Goal: Task Accomplishment & Management: Manage account settings

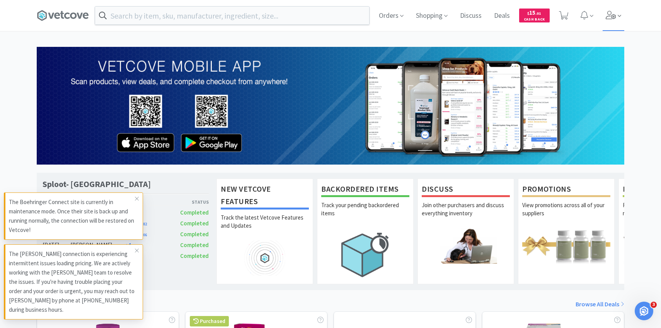
click at [602, 25] on div "Orders Shopping Discuss Discuss Deals Deals $ 15 . 01 Cash Back" at bounding box center [499, 15] width 252 height 31
click at [604, 25] on span at bounding box center [614, 15] width 22 height 31
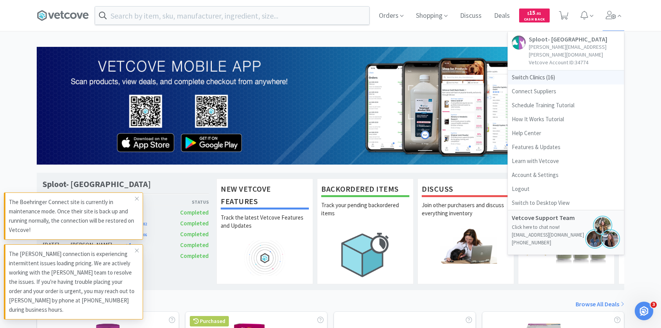
click at [560, 70] on span "Switch Clinics ( 16 )" at bounding box center [566, 77] width 116 height 14
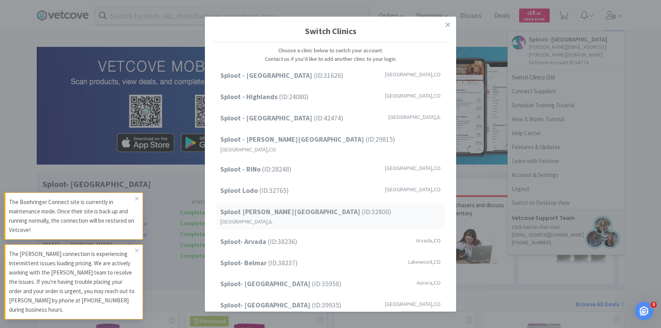
scroll to position [99, 0]
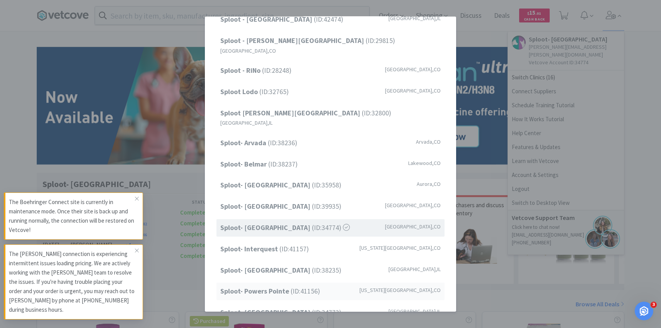
click at [292, 285] on span "Sploot- Powers Pointe (ID: 41156 )" at bounding box center [270, 290] width 100 height 11
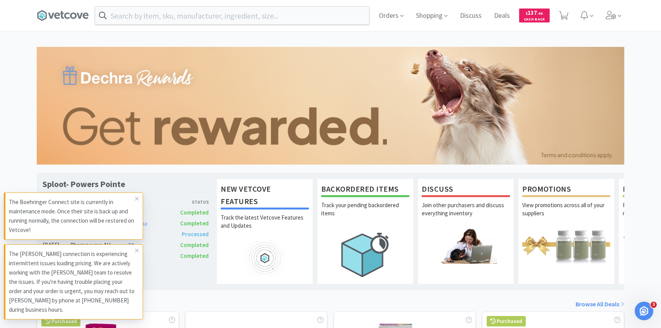
click at [600, 10] on div "Orders Shopping Discuss Discuss Deals Deals $ 137 . 40 Cash Back" at bounding box center [499, 15] width 252 height 31
click at [606, 15] on icon at bounding box center [611, 15] width 11 height 9
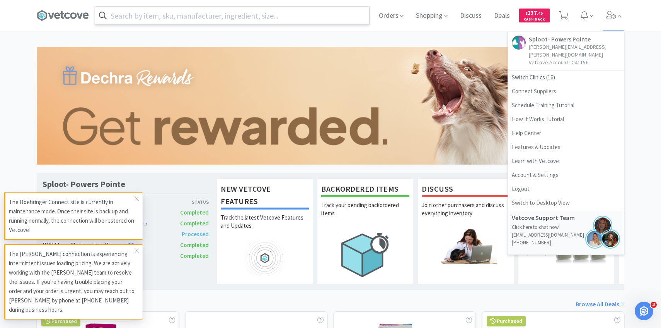
click at [297, 19] on input "text" at bounding box center [232, 16] width 274 height 18
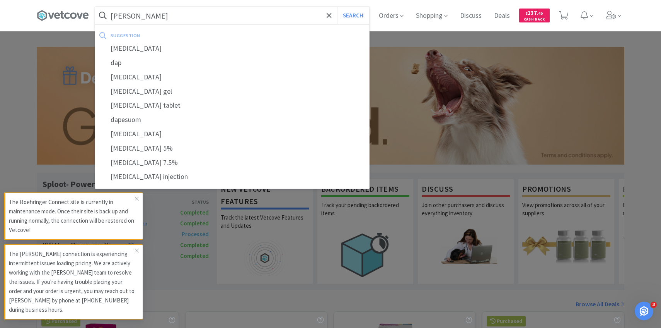
type input "dapp"
click at [337, 7] on button "Search" at bounding box center [353, 16] width 32 height 18
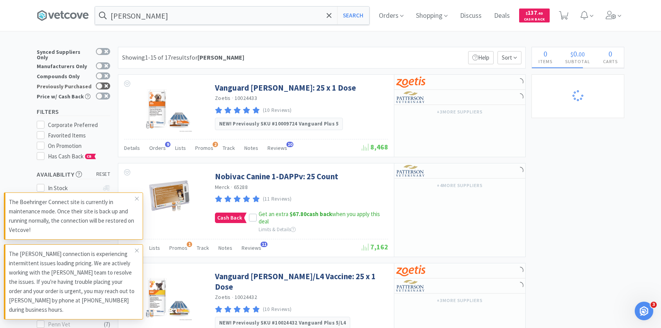
click at [107, 84] on icon at bounding box center [106, 86] width 4 height 4
checkbox input "true"
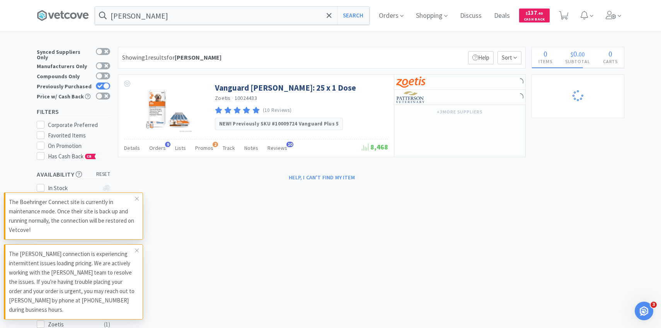
click at [163, 145] on span "Orders" at bounding box center [157, 147] width 17 height 7
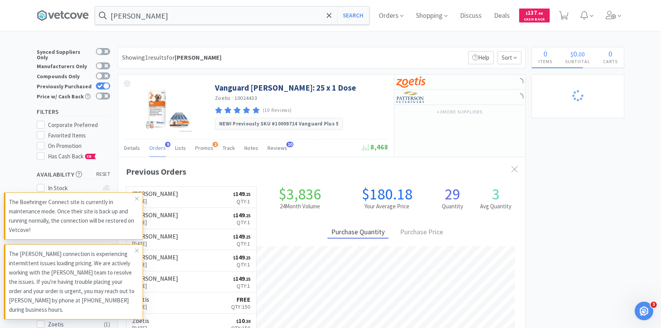
scroll to position [49, 0]
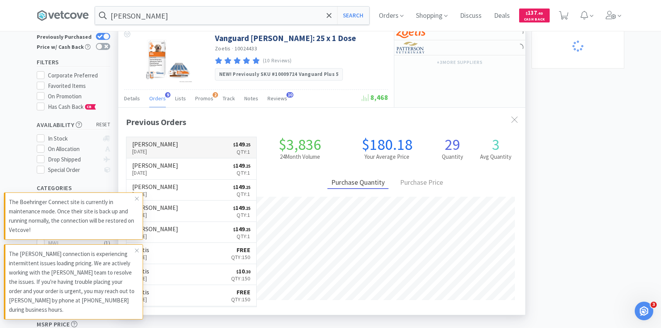
click at [164, 145] on h6 "[PERSON_NAME]" at bounding box center [155, 144] width 46 height 6
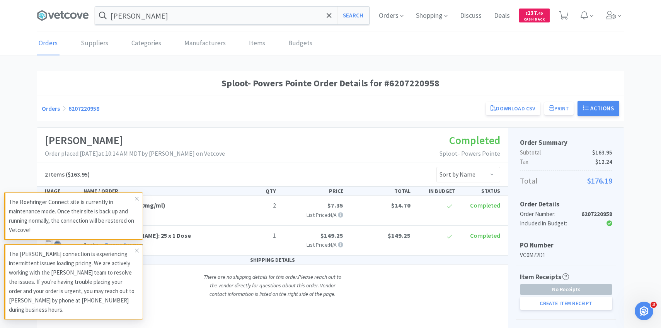
scroll to position [59, 0]
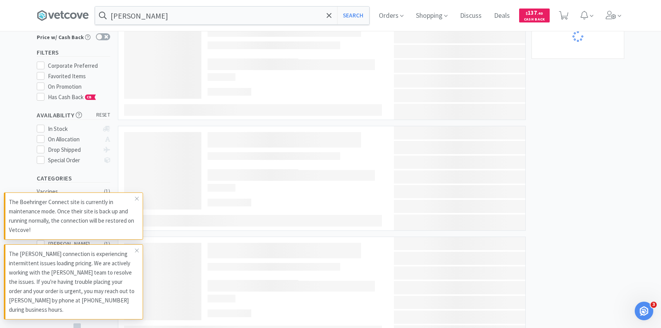
scroll to position [49, 0]
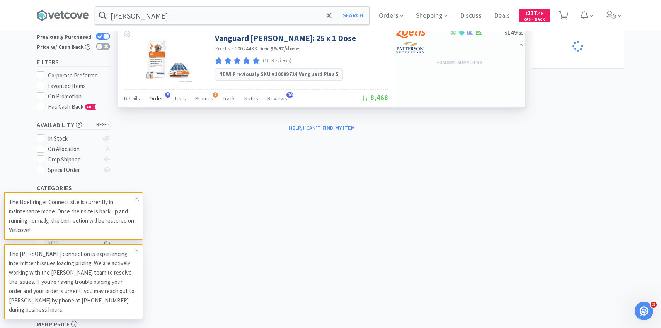
click at [163, 95] on span "Orders" at bounding box center [157, 98] width 17 height 7
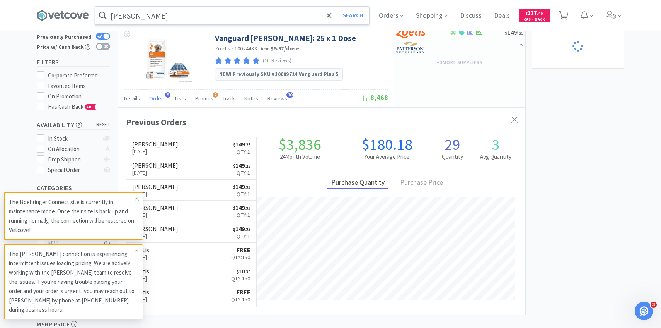
click at [189, 17] on input "dapp" at bounding box center [232, 16] width 274 height 18
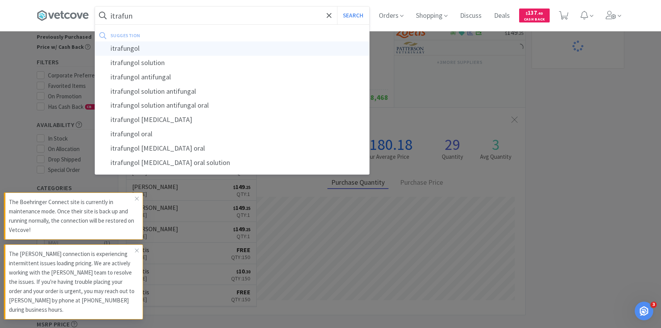
click at [198, 43] on div "itrafungol" at bounding box center [232, 48] width 274 height 14
type input "itrafungol"
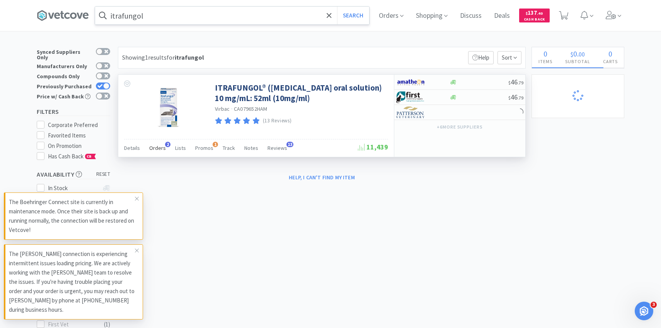
click at [162, 146] on span "Orders" at bounding box center [157, 147] width 17 height 7
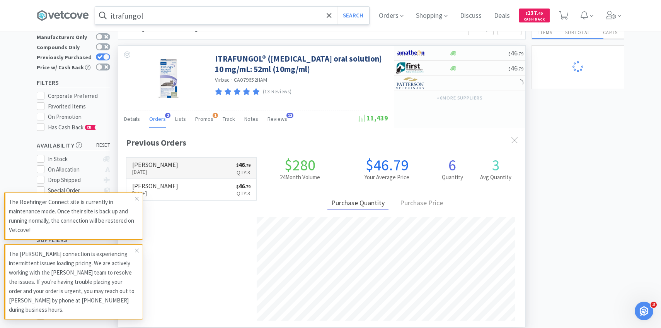
scroll to position [31, 0]
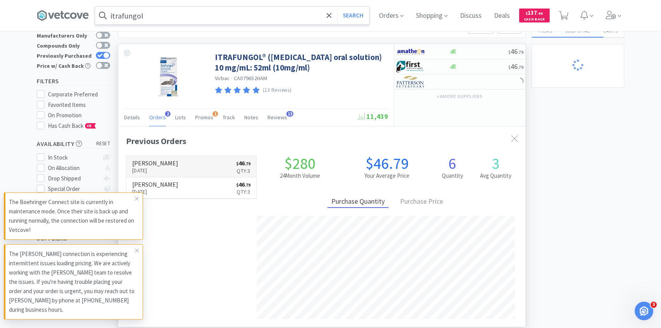
click at [157, 167] on p "Sep 2nd, 2025" at bounding box center [155, 170] width 46 height 9
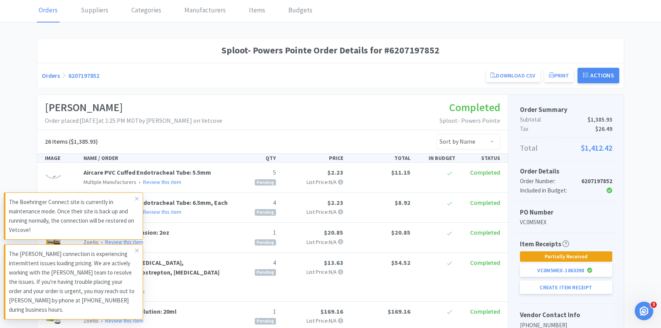
scroll to position [62, 0]
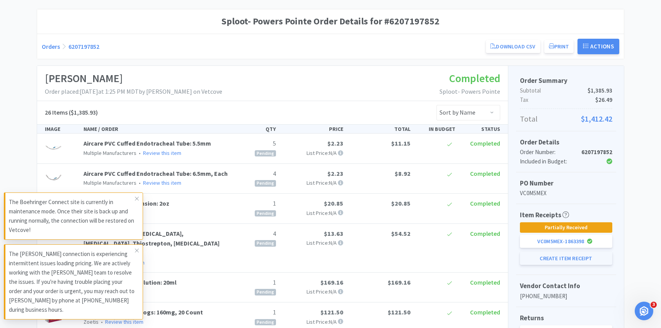
click at [533, 256] on button "Create Item Receipt" at bounding box center [566, 257] width 92 height 13
select select "1"
select select "5"
select select "4"
select select "5"
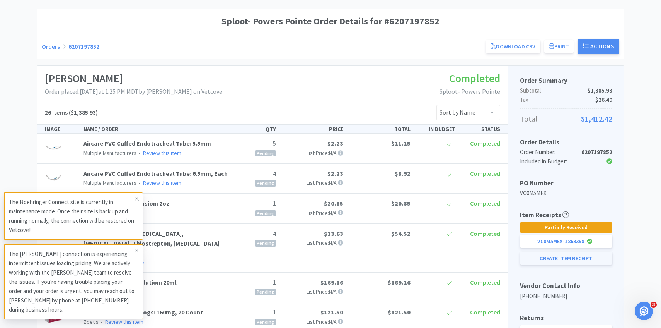
select select "1"
select select "4"
select select "1"
select select "2"
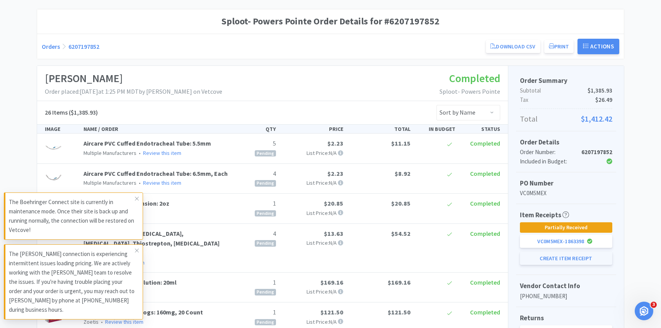
select select "1"
select select "2"
select select "8"
select select "3"
select select "1"
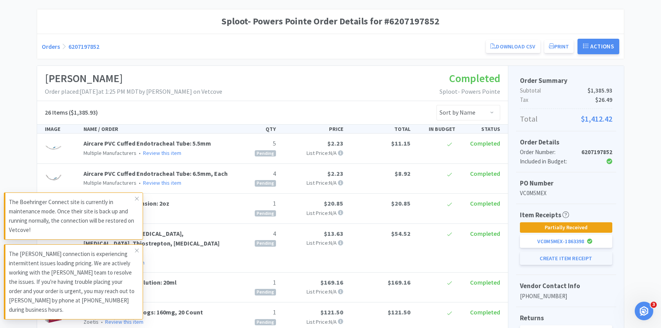
select select "3"
select select "2"
select select "10"
select select "5"
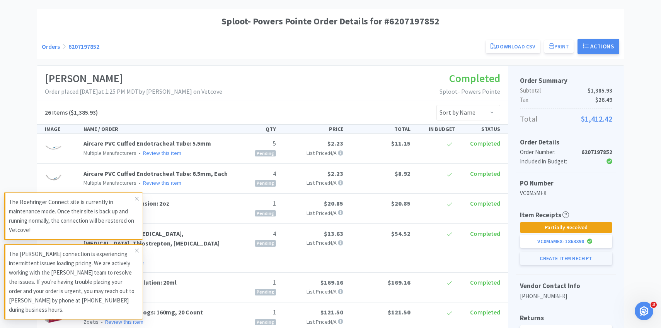
select select "5"
select select "1"
select select "50"
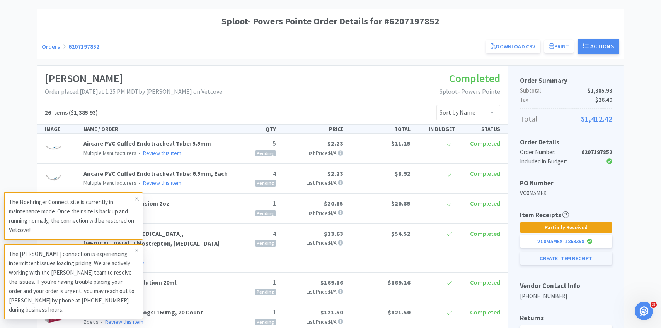
select select "3"
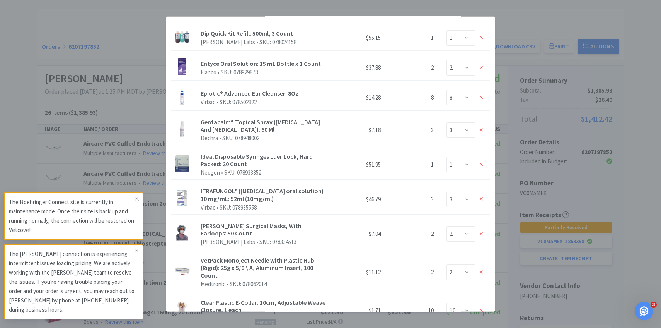
scroll to position [715, 0]
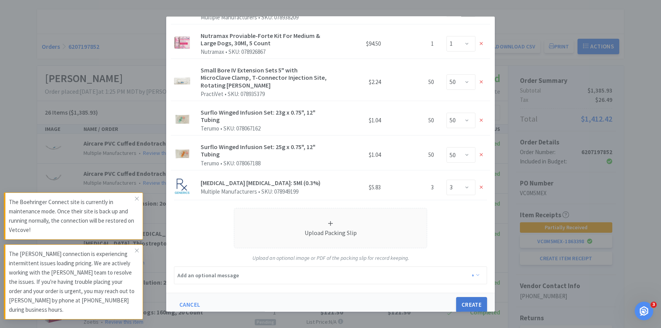
click at [473, 302] on button "Create" at bounding box center [471, 304] width 31 height 15
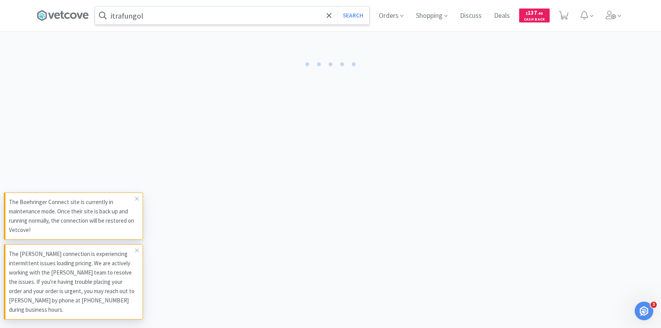
select select "5"
select select "4"
select select "1"
select select "4"
select select "1"
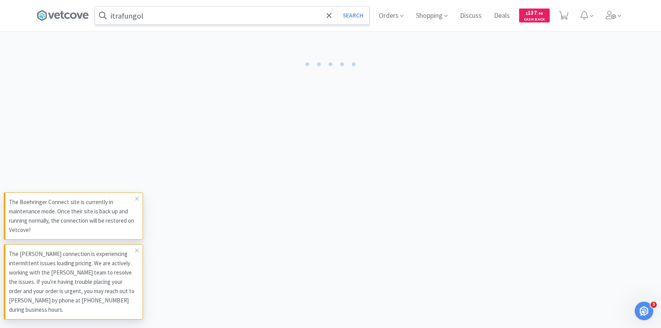
select select "1"
select select "10"
select select "5"
select select "2"
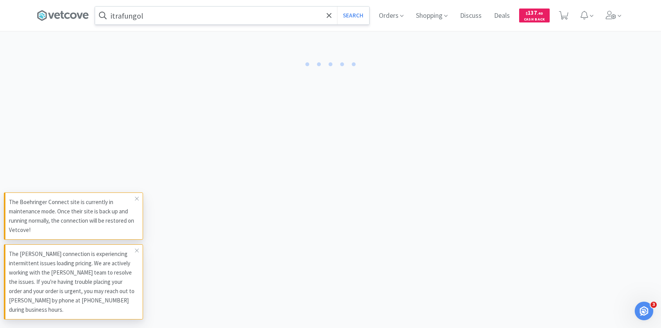
select select "5"
select select "1"
select select "2"
select select "8"
select select "3"
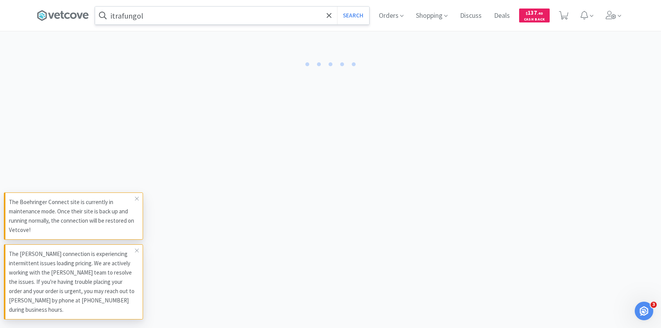
select select "3"
select select "1"
select select "2"
select select "1"
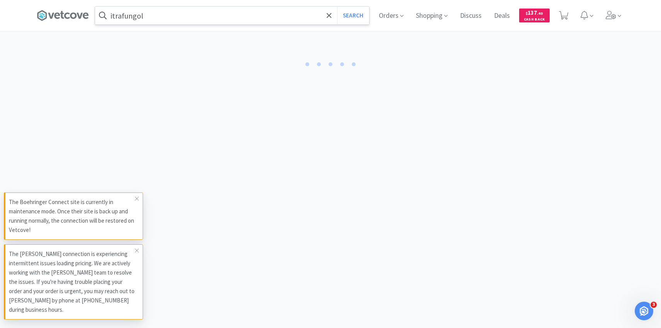
select select "50"
select select "3"
select select "2"
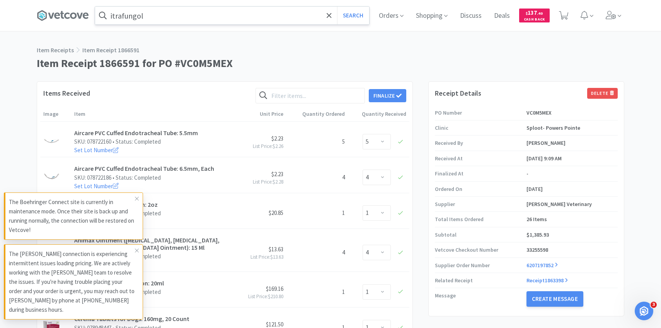
click at [385, 106] on div "Items Received Finalize" at bounding box center [224, 99] width 363 height 22
click at [385, 98] on button "Finalize" at bounding box center [388, 95] width 38 height 13
click at [418, 78] on button "Finalize" at bounding box center [416, 83] width 29 height 11
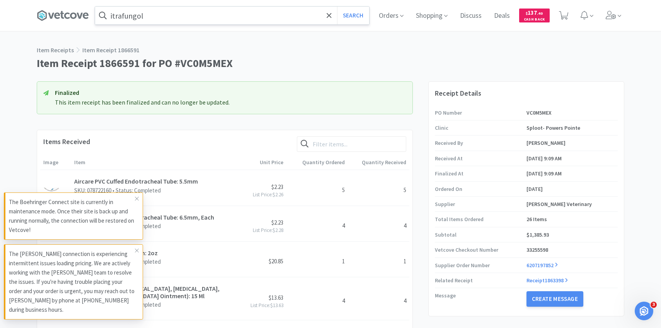
click at [203, 22] on input "itrafungol" at bounding box center [232, 16] width 274 height 18
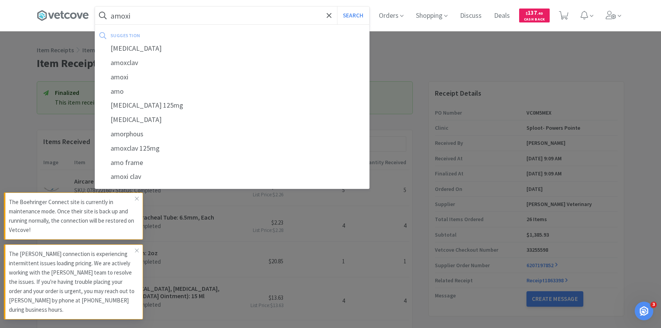
type input "amoxi"
click at [337, 7] on button "Search" at bounding box center [353, 16] width 32 height 18
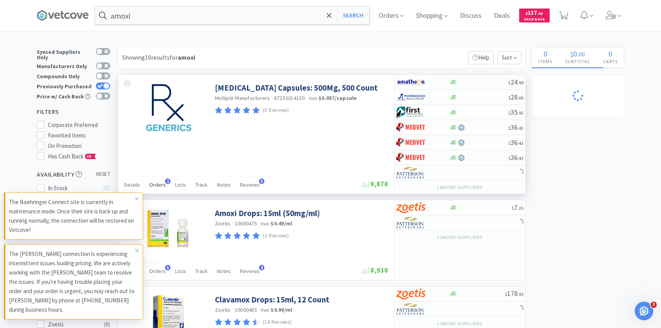
scroll to position [101, 0]
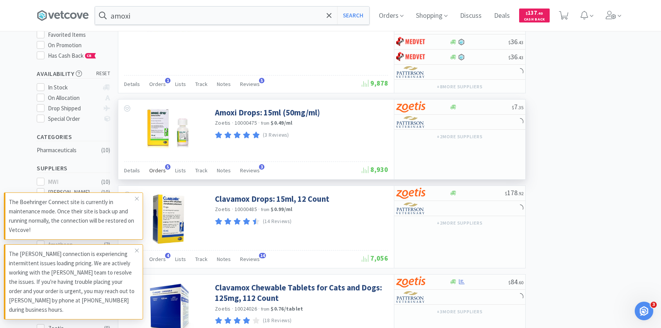
click at [161, 173] on span "Orders" at bounding box center [157, 170] width 17 height 7
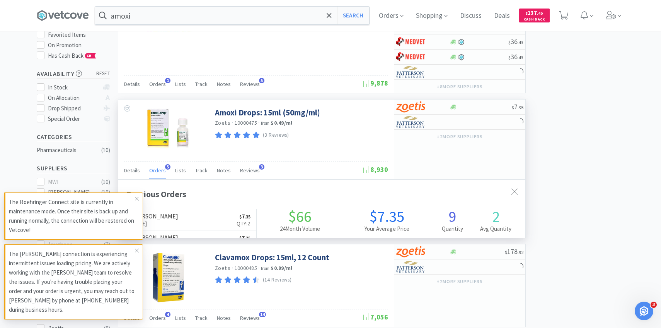
scroll to position [200, 407]
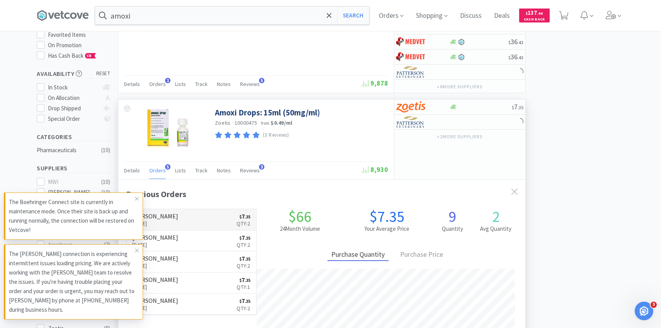
click at [181, 216] on link "Patterson Sep 5th, 2025 $ 7 . 35 Qty: 2" at bounding box center [191, 219] width 130 height 21
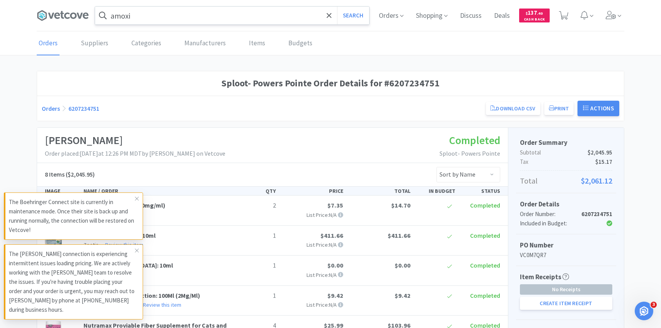
click at [230, 15] on input "amoxi" at bounding box center [232, 16] width 274 height 18
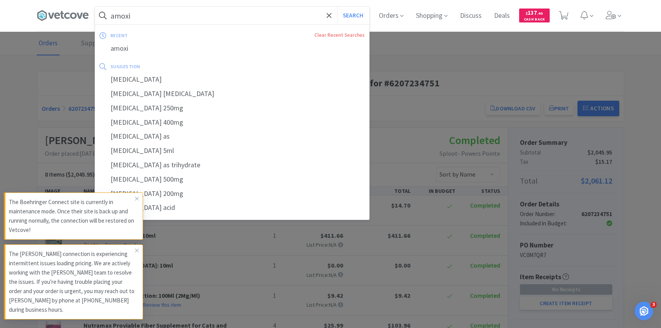
click at [337, 7] on button "Search" at bounding box center [353, 16] width 32 height 18
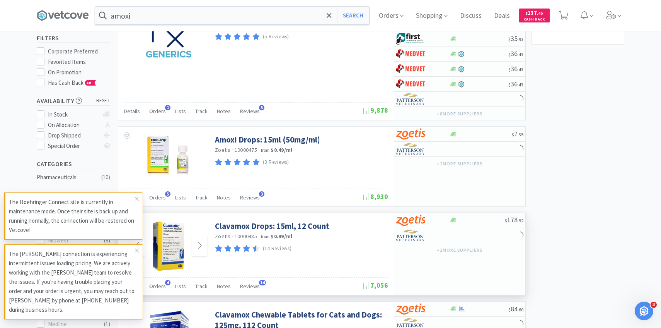
scroll to position [99, 0]
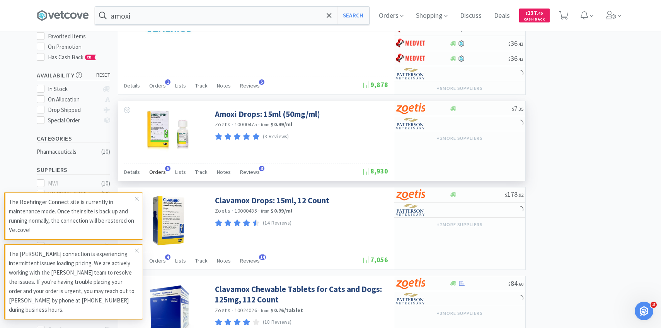
click at [152, 176] on div "Orders 5" at bounding box center [157, 173] width 17 height 15
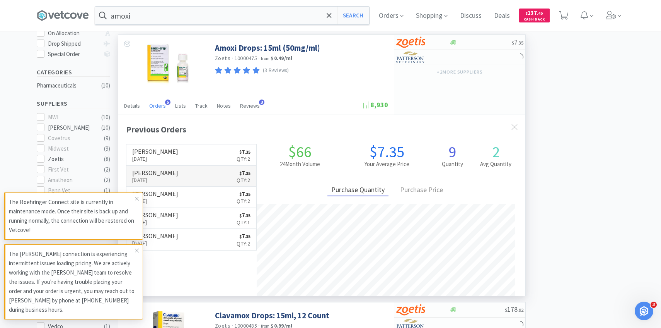
scroll to position [173, 0]
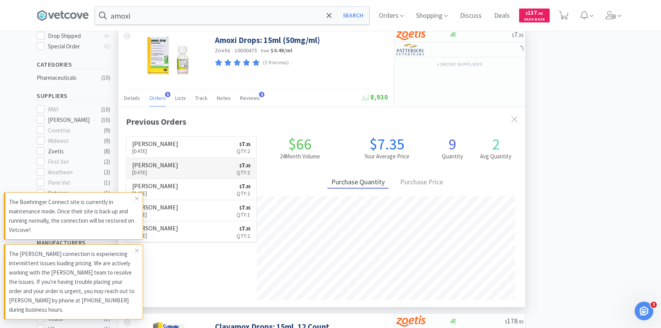
click at [174, 170] on link "Patterson Sep 4th, 2025 $ 7 . 35 Qty: 2" at bounding box center [191, 168] width 130 height 21
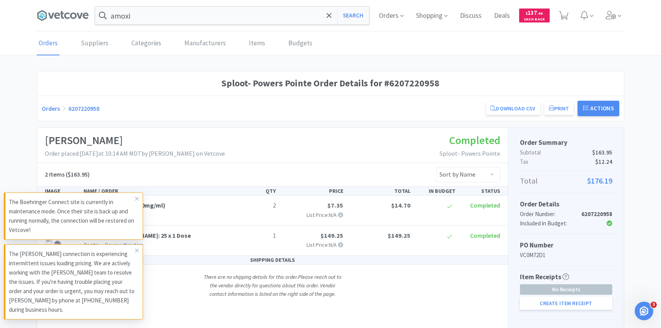
scroll to position [92, 0]
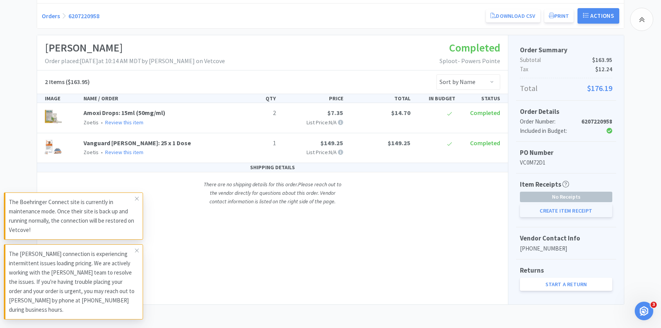
click at [543, 208] on button "Create Item Receipt" at bounding box center [566, 210] width 92 height 13
select select "2"
select select "1"
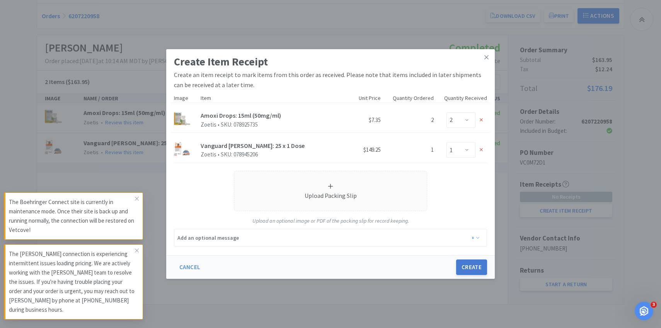
click at [467, 275] on button "Create" at bounding box center [471, 266] width 31 height 15
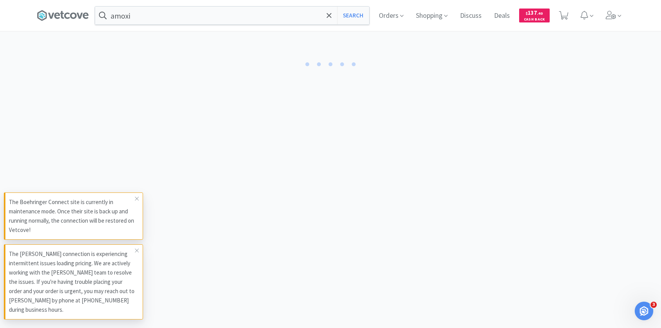
select select "2"
select select "1"
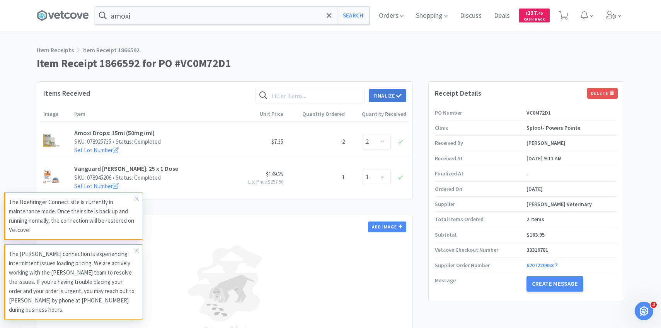
click at [398, 89] on button "Finalize" at bounding box center [388, 95] width 38 height 13
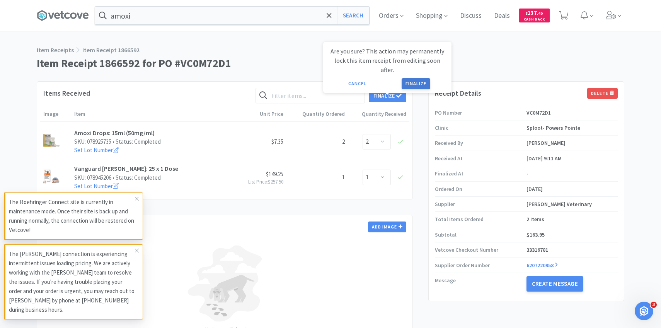
click at [423, 78] on button "Finalize" at bounding box center [416, 83] width 29 height 11
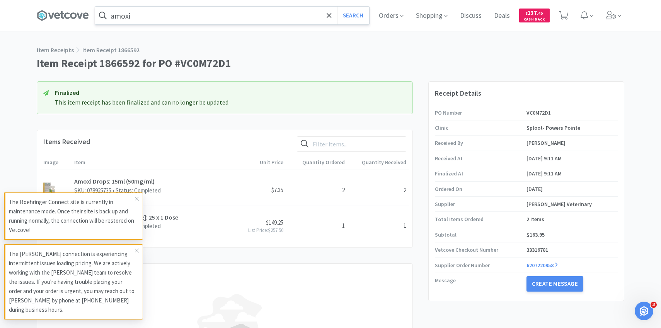
click at [220, 24] on input "amoxi" at bounding box center [232, 16] width 274 height 18
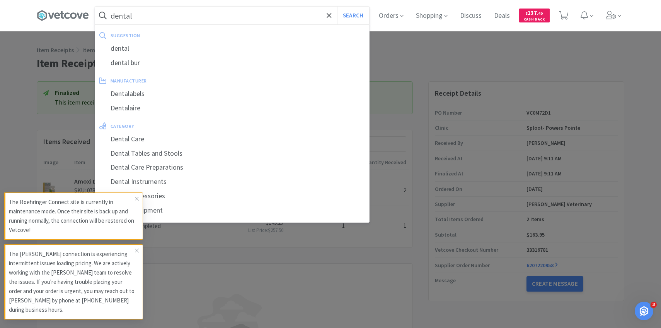
click at [337, 7] on button "Search" at bounding box center [353, 16] width 32 height 18
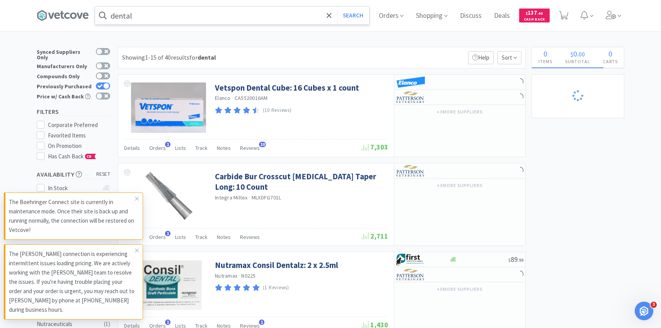
click at [177, 24] on input "dental" at bounding box center [232, 16] width 274 height 18
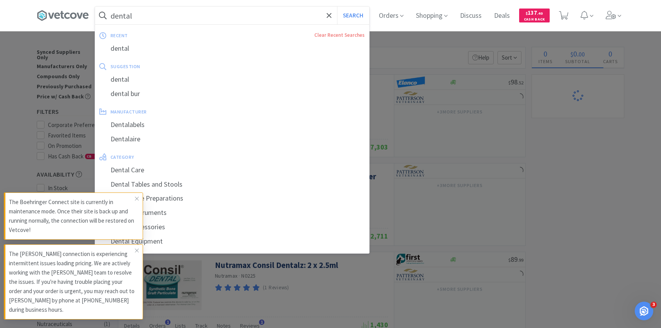
click at [167, 17] on input "dental" at bounding box center [232, 16] width 274 height 18
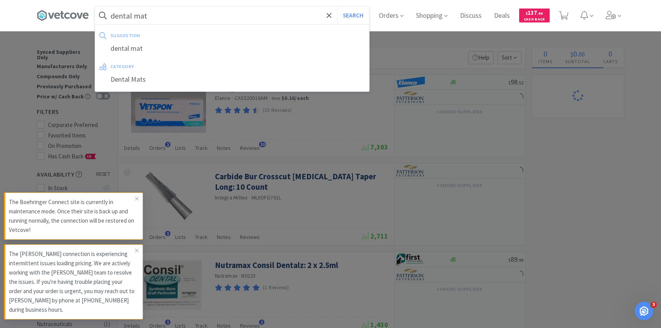
type input "dental mat"
click at [337, 7] on button "Search" at bounding box center [353, 16] width 32 height 18
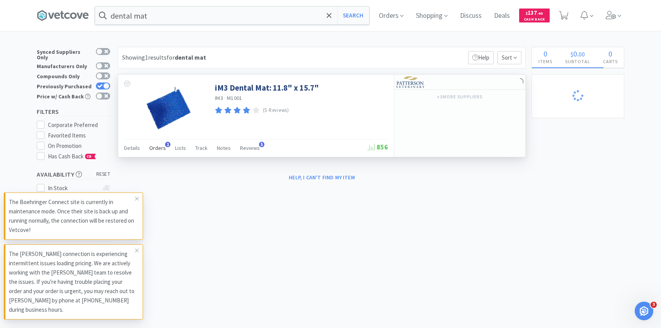
click at [157, 150] on span "Orders" at bounding box center [157, 147] width 17 height 7
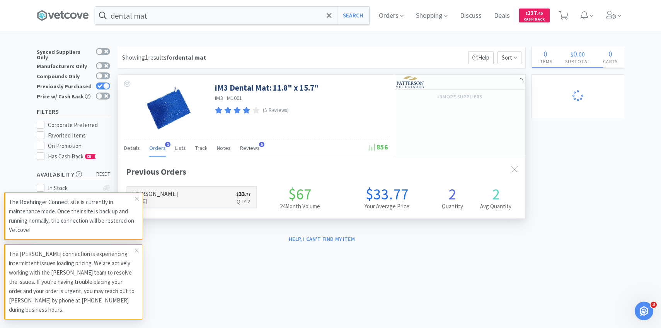
scroll to position [200, 407]
click at [201, 205] on link "Patterson Aug 25th, 2025 $ 33 . 77 Qty: 2" at bounding box center [191, 196] width 130 height 21
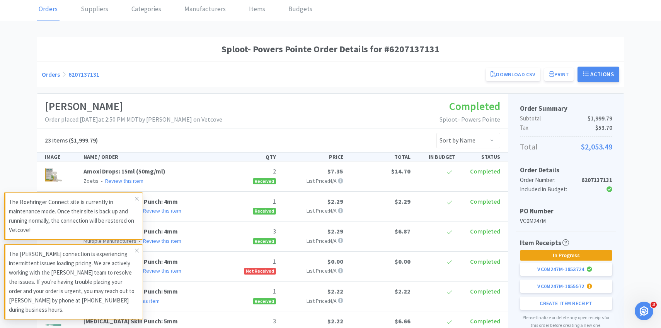
scroll to position [56, 0]
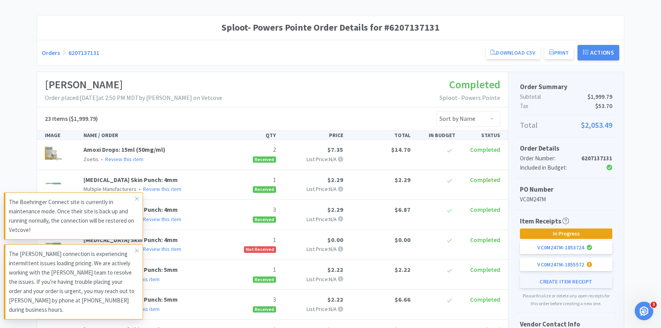
click at [557, 283] on button "Create Item Receipt" at bounding box center [566, 281] width 92 height 13
select select "1"
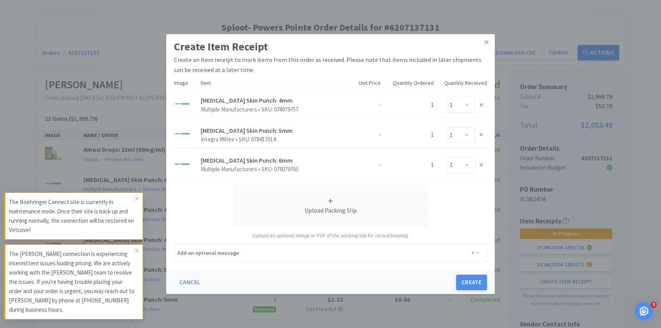
click at [573, 211] on div "Create Item Receipt Create an item receipt to mark items from this order as rec…" at bounding box center [330, 164] width 661 height 328
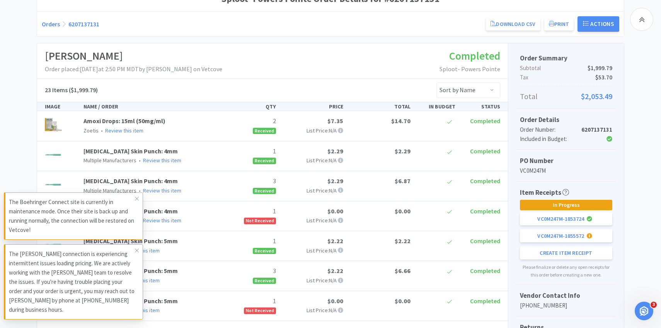
scroll to position [0, 0]
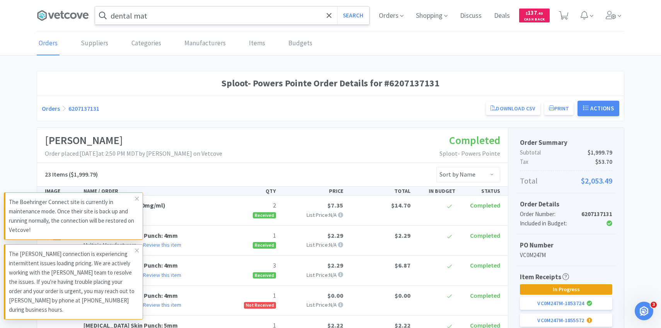
click at [187, 19] on input "dental mat" at bounding box center [232, 16] width 274 height 18
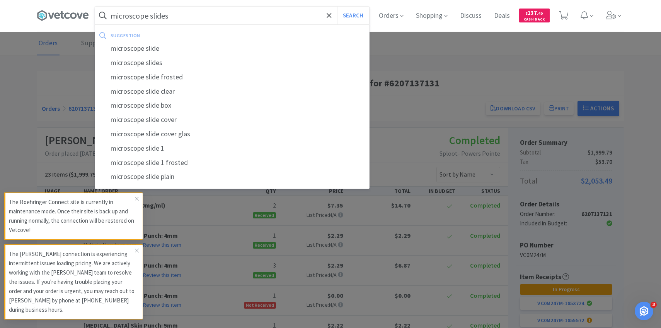
type input "microscope slides"
click at [337, 7] on button "Search" at bounding box center [353, 16] width 32 height 18
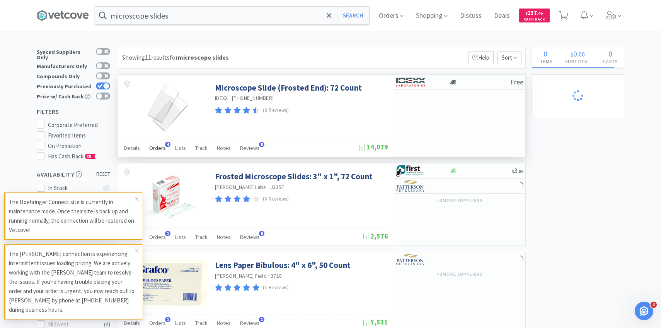
click at [158, 143] on div "Orders 4" at bounding box center [157, 149] width 17 height 15
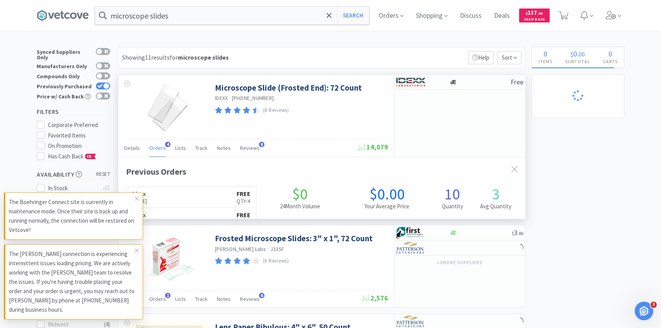
scroll to position [200, 407]
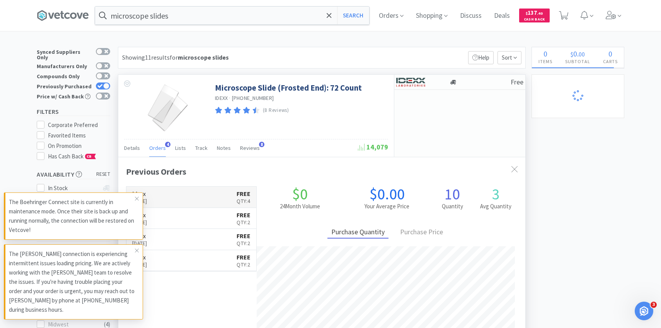
click at [196, 197] on link "Idexx Sep 2nd, 2025 FREE Qty: 4" at bounding box center [191, 196] width 130 height 21
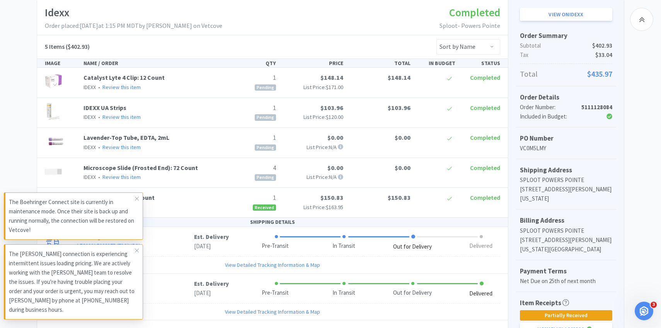
scroll to position [154, 0]
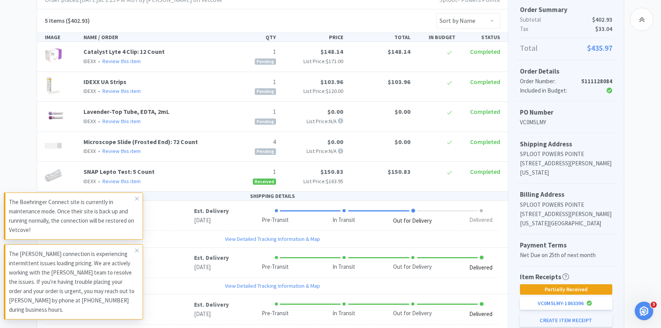
click at [542, 318] on button "Create Item Receipt" at bounding box center [566, 319] width 92 height 13
select select "1"
select select "4"
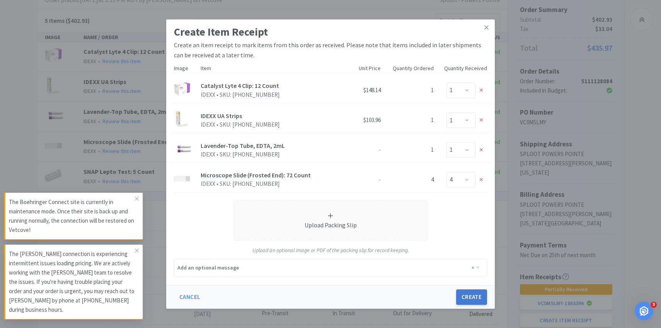
click at [476, 289] on button "Create" at bounding box center [471, 296] width 31 height 15
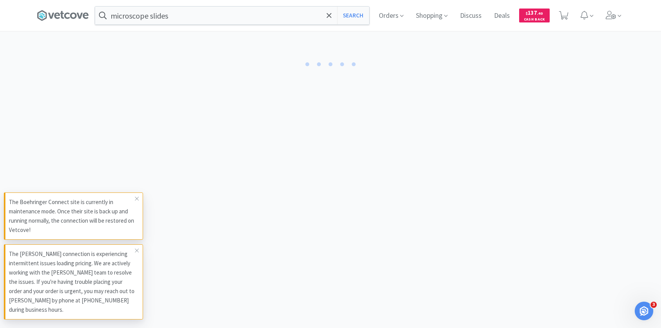
select select "1"
select select "4"
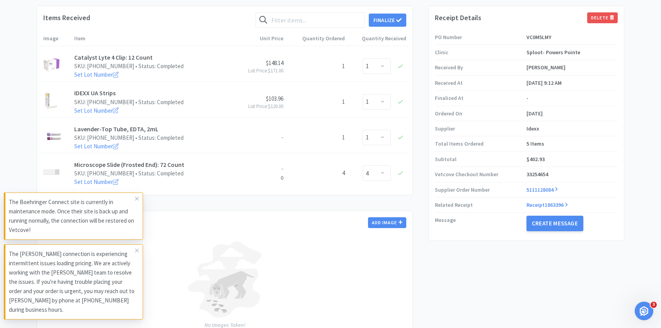
scroll to position [77, 0]
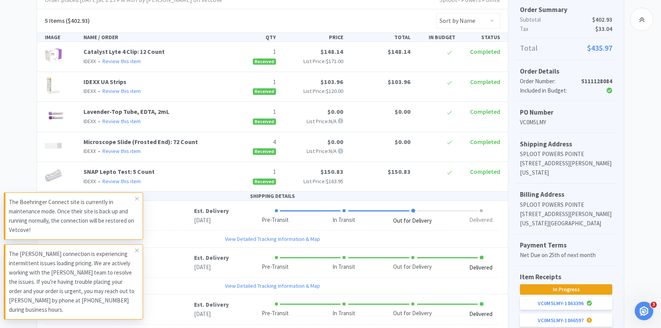
scroll to position [206, 0]
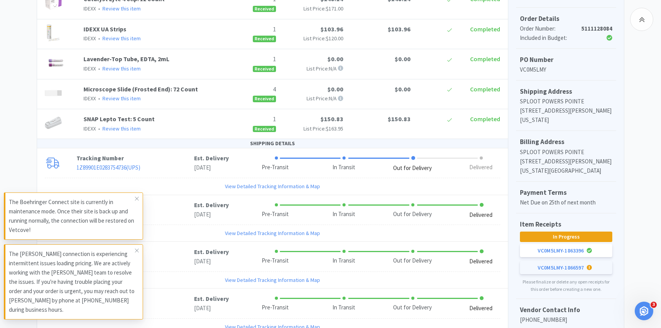
click at [553, 268] on div "VC0M5LMY - 1866597" at bounding box center [561, 267] width 46 height 13
select select "1"
select select "4"
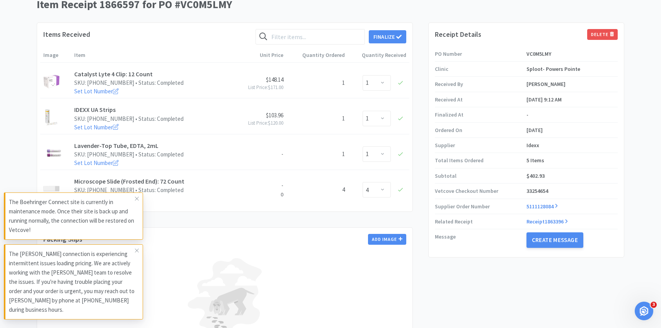
scroll to position [62, 0]
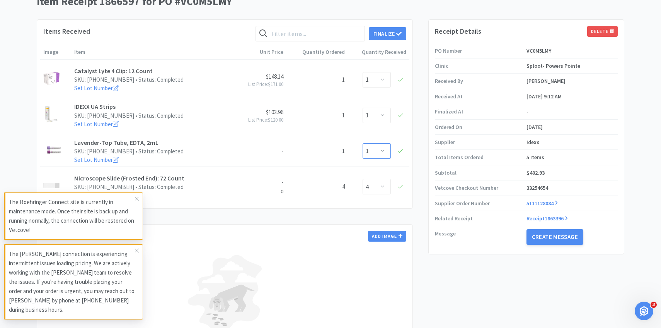
click at [380, 155] on select "Enter Quantity 0 1" at bounding box center [377, 150] width 28 height 15
click at [363, 143] on select "Enter Quantity 0 1" at bounding box center [377, 150] width 28 height 15
select select "0"
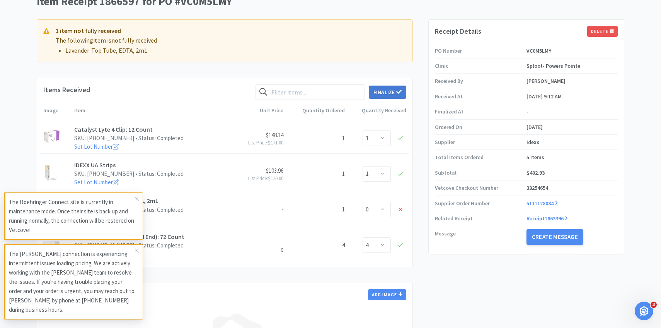
click at [386, 90] on button "Finalize" at bounding box center [388, 91] width 38 height 13
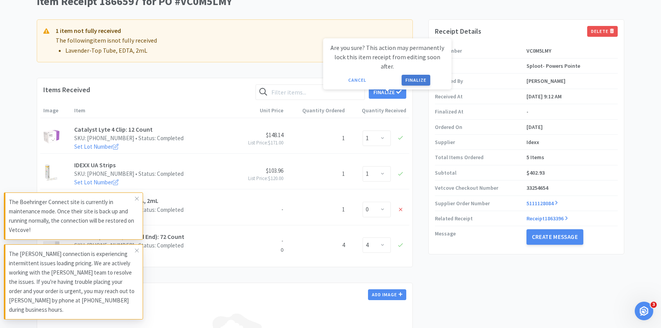
click at [408, 75] on button "Finalize" at bounding box center [416, 80] width 29 height 11
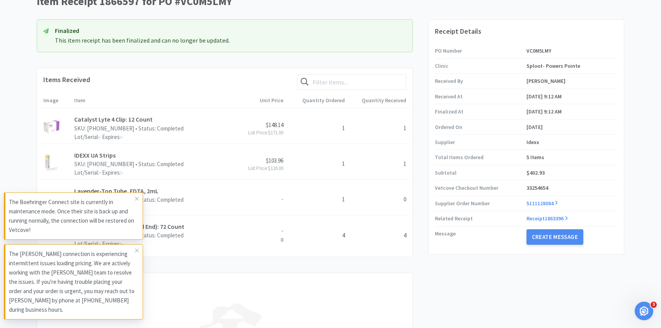
scroll to position [0, 0]
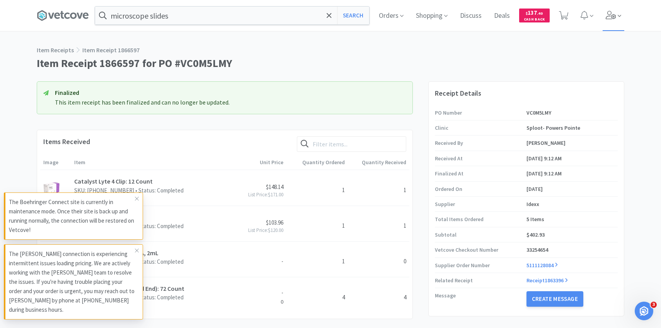
click at [616, 21] on span at bounding box center [614, 15] width 22 height 31
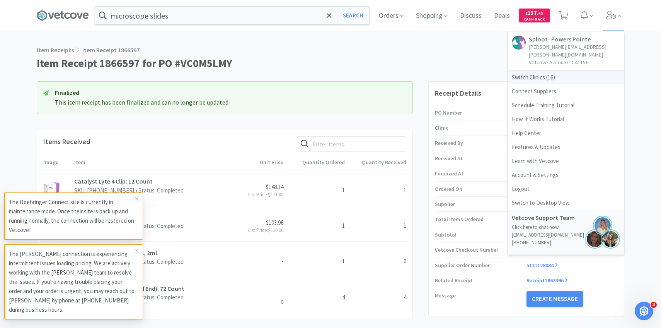
click at [568, 72] on span "Switch Clinics ( 16 )" at bounding box center [566, 77] width 116 height 14
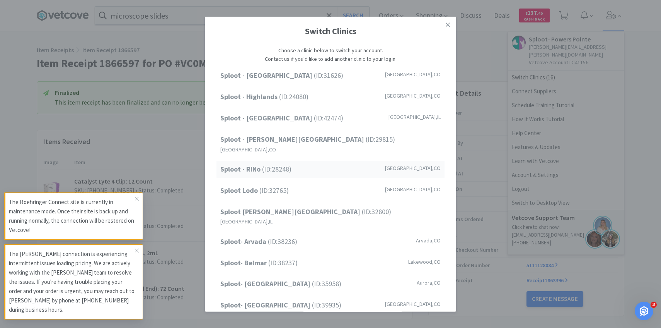
scroll to position [99, 0]
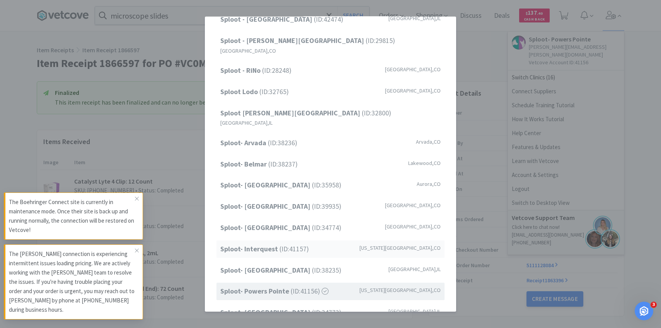
click at [298, 243] on span "Sploot- Interquest (ID: 41157 )" at bounding box center [264, 248] width 89 height 11
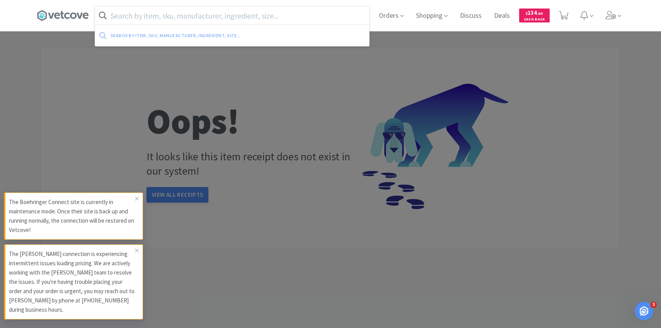
click at [195, 14] on input "text" at bounding box center [232, 16] width 274 height 18
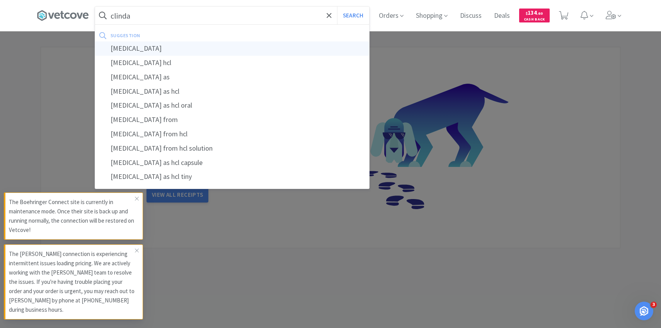
click at [186, 44] on div "[MEDICAL_DATA]" at bounding box center [232, 48] width 274 height 14
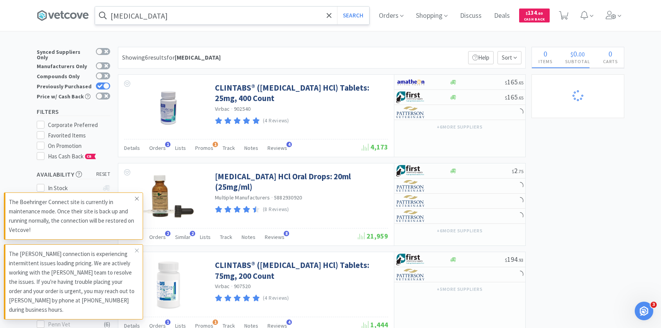
click at [139, 198] on span at bounding box center [136, 198] width 11 height 12
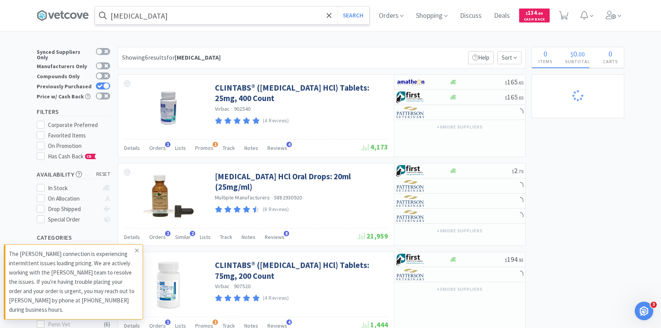
click at [139, 251] on icon at bounding box center [137, 250] width 5 height 6
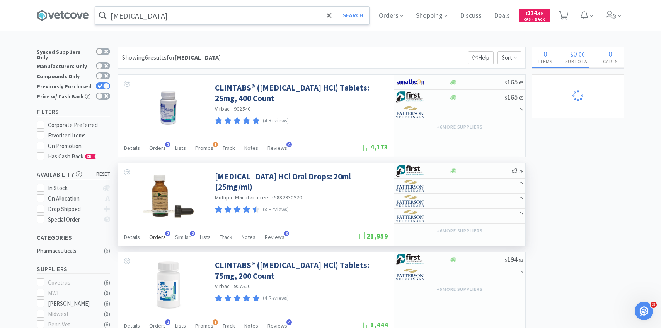
click at [156, 238] on span "Orders" at bounding box center [157, 236] width 17 height 7
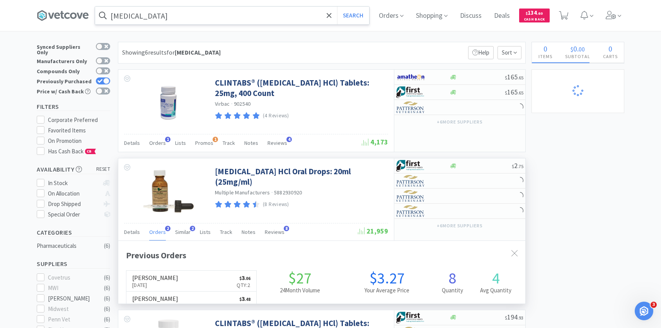
scroll to position [200, 407]
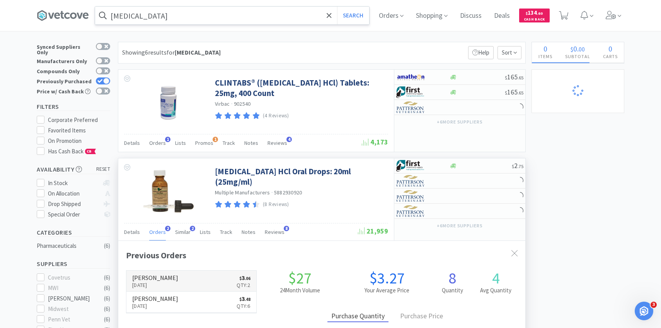
click at [169, 275] on link "[PERSON_NAME] [DATE] $ 3 . 06 Qty: 2" at bounding box center [191, 280] width 130 height 21
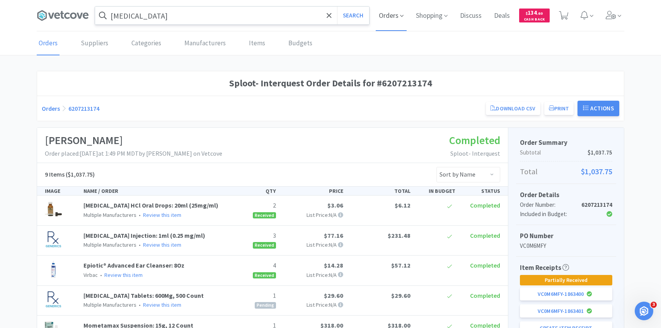
click at [390, 20] on span "Orders" at bounding box center [391, 15] width 31 height 31
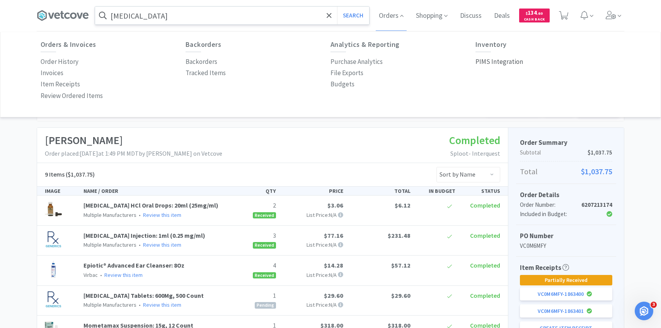
click at [490, 62] on p "PIMS Integration" at bounding box center [500, 61] width 48 height 10
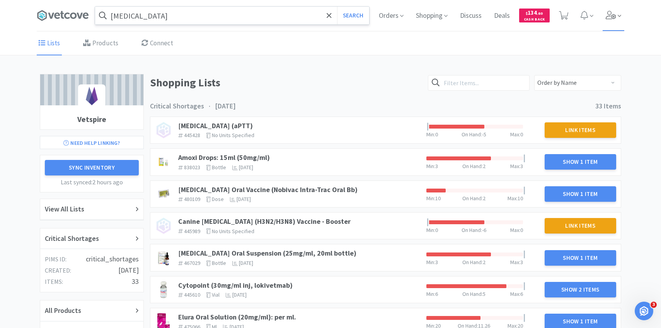
click at [609, 19] on span at bounding box center [614, 15] width 22 height 31
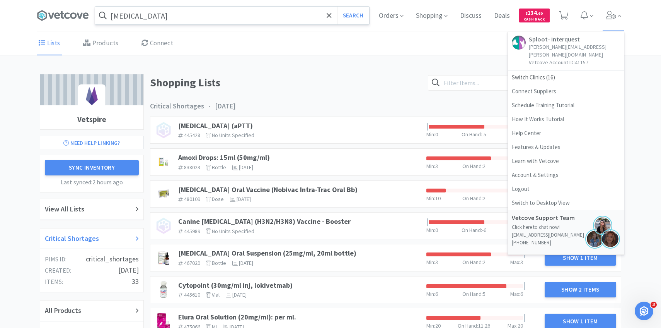
click at [97, 239] on div "Critical Shortages" at bounding box center [92, 238] width 94 height 11
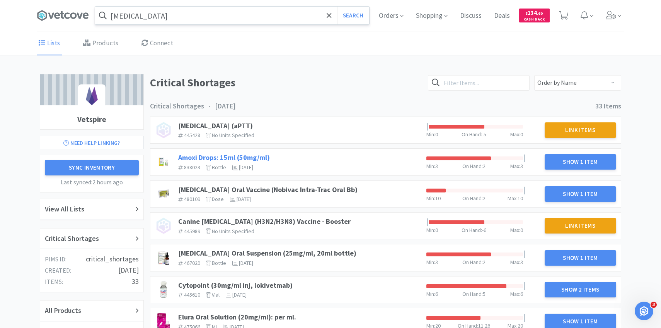
click at [260, 154] on link "Amoxi Drops: 15ml (50mg/ml)" at bounding box center [224, 157] width 92 height 9
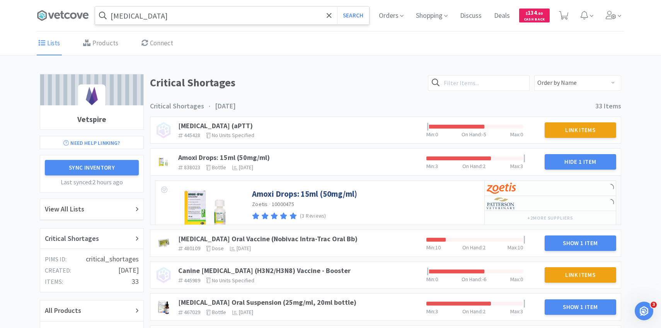
scroll to position [43, 0]
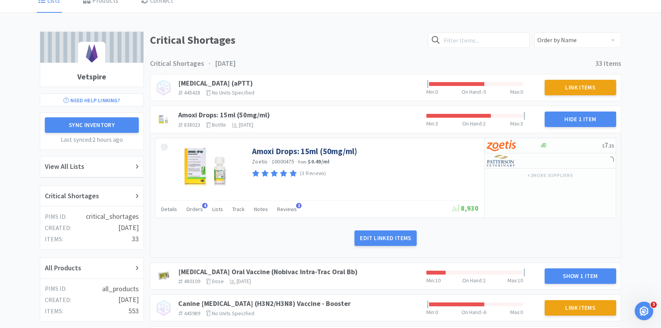
click at [201, 210] on div "Details Orders 4 Lists Track Notes Reviews 3" at bounding box center [306, 210] width 291 height 15
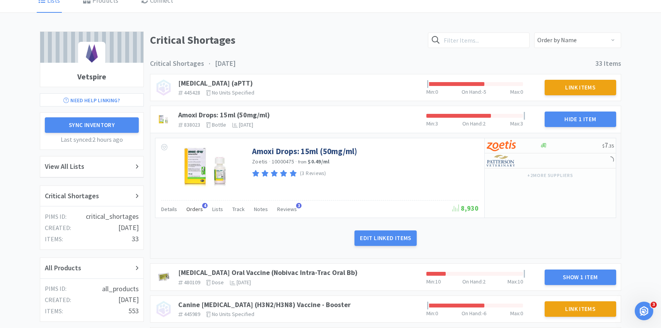
click at [196, 210] on span "Orders" at bounding box center [194, 208] width 17 height 7
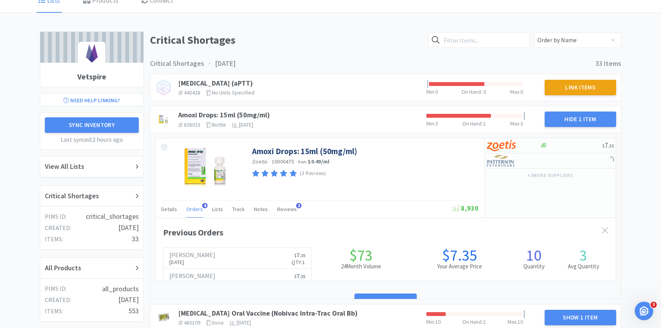
scroll to position [212, 461]
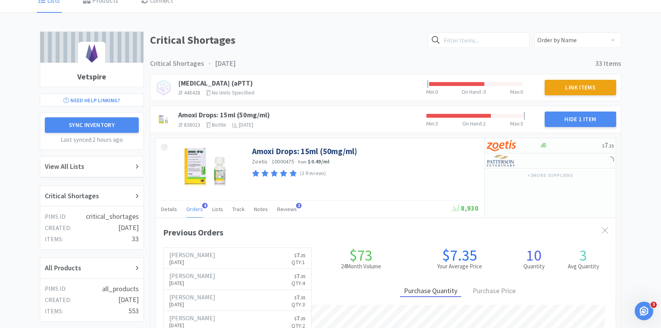
click at [196, 210] on span "Orders" at bounding box center [194, 208] width 17 height 7
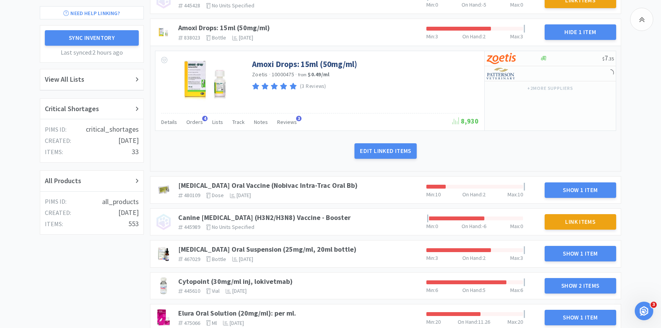
scroll to position [141, 0]
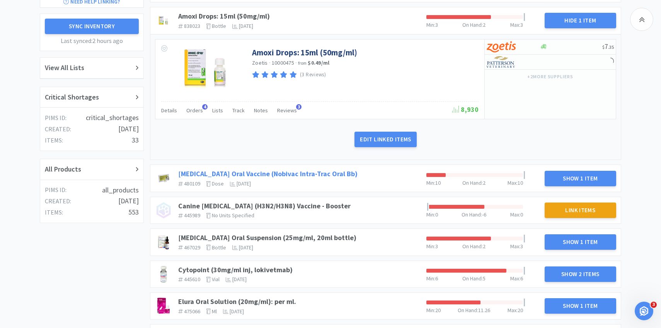
click at [317, 174] on link "[MEDICAL_DATA] Oral Vaccine (Nobivac Intra-Trac Oral Bb)" at bounding box center [267, 173] width 179 height 9
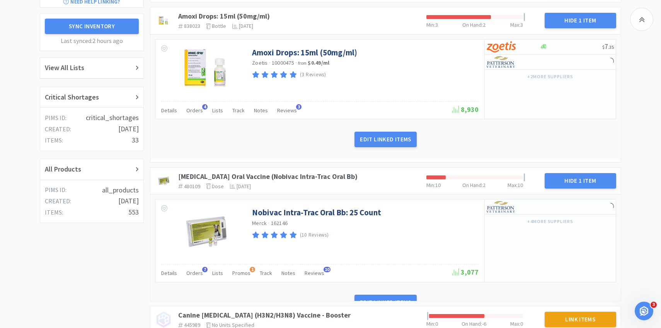
scroll to position [159, 0]
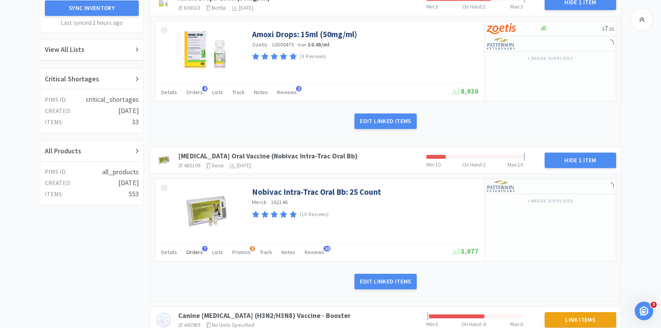
click at [194, 257] on div "Orders 7" at bounding box center [194, 253] width 17 height 15
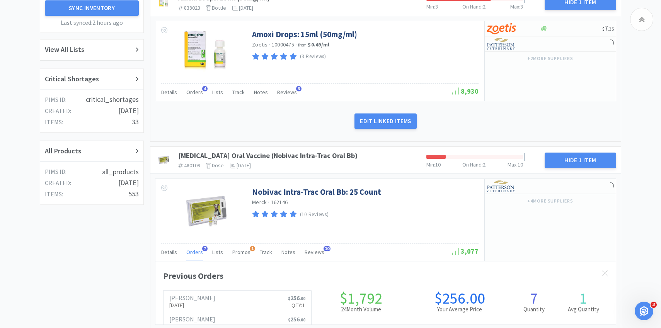
scroll to position [212, 461]
click at [198, 299] on h6 "[PERSON_NAME]" at bounding box center [192, 297] width 46 height 6
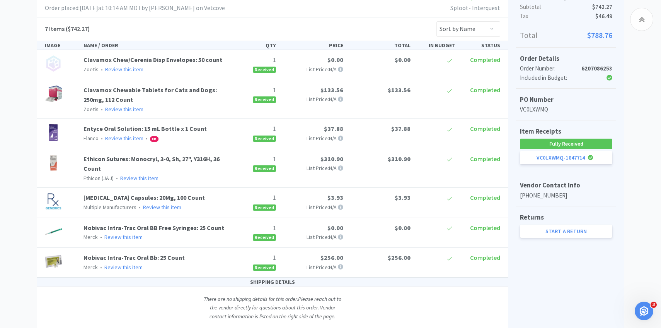
scroll to position [169, 0]
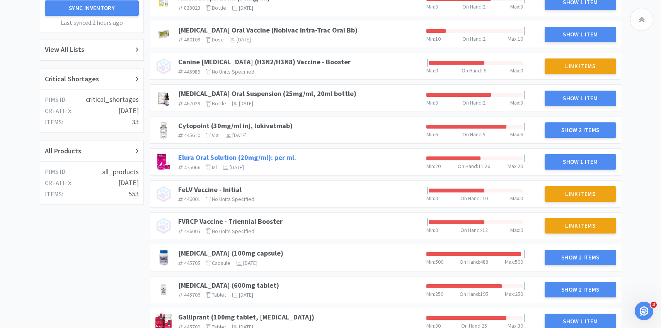
scroll to position [113, 0]
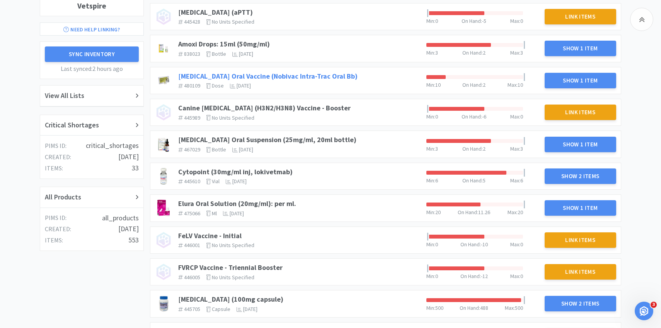
click at [326, 76] on link "[MEDICAL_DATA] Oral Vaccine (Nobivac Intra-Trac Oral Bb)" at bounding box center [267, 76] width 179 height 9
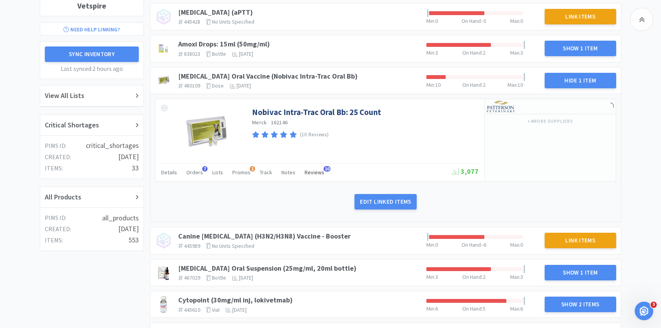
scroll to position [0, 0]
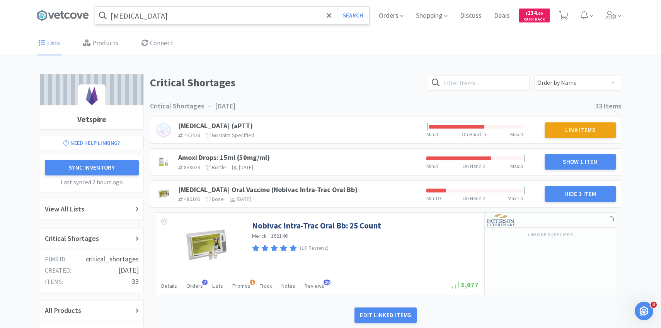
click at [193, 22] on input "[MEDICAL_DATA]" at bounding box center [232, 16] width 274 height 18
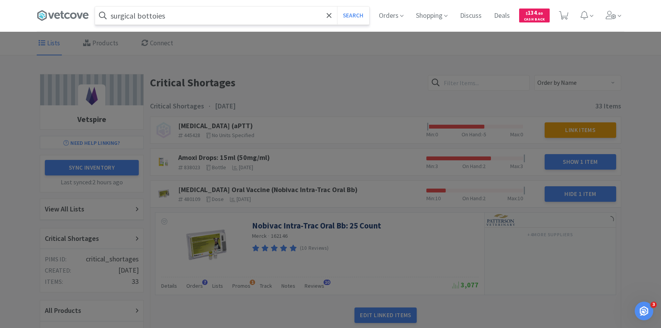
click at [337, 7] on button "Search" at bounding box center [353, 16] width 32 height 18
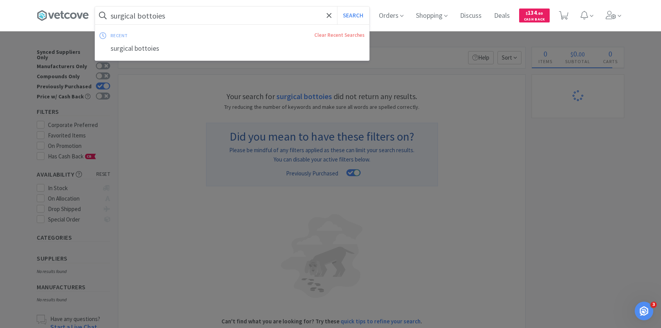
click at [192, 22] on input "surgical bottoies" at bounding box center [232, 16] width 274 height 18
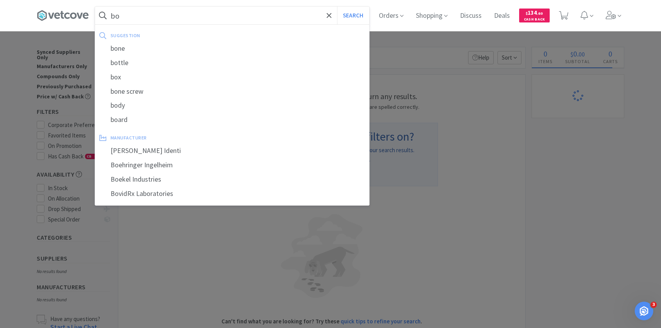
type input "b"
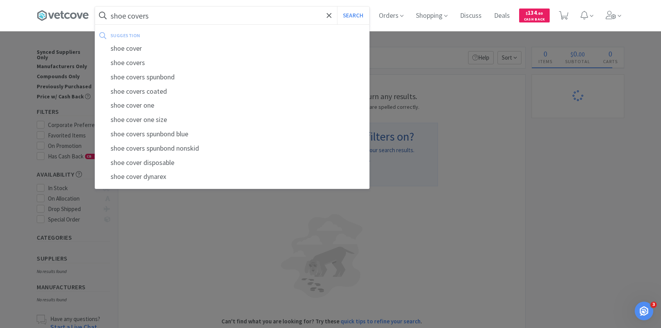
type input "shoe covers"
click at [337, 7] on button "Search" at bounding box center [353, 16] width 32 height 18
